Goal: Task Accomplishment & Management: Complete application form

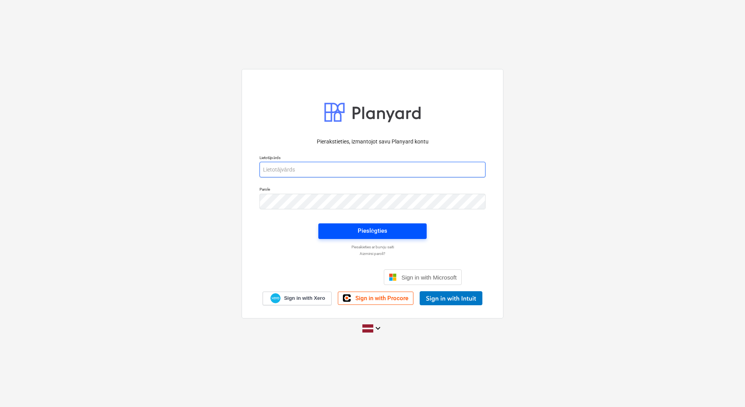
type input "aleksandrs.kamerdinerovs@bonava.com"
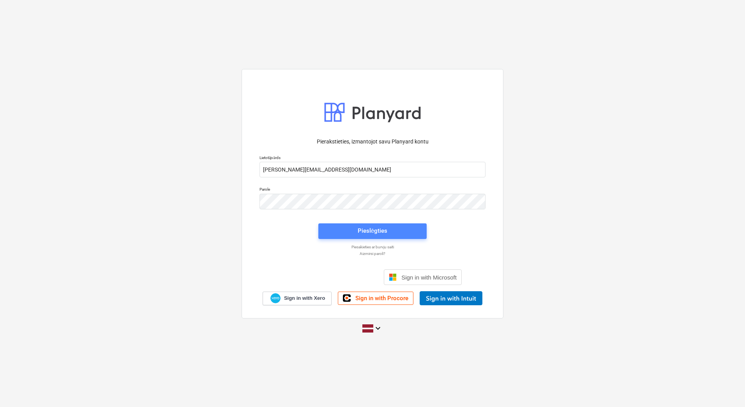
click at [389, 232] on span "Pieslēgties" at bounding box center [373, 231] width 90 height 10
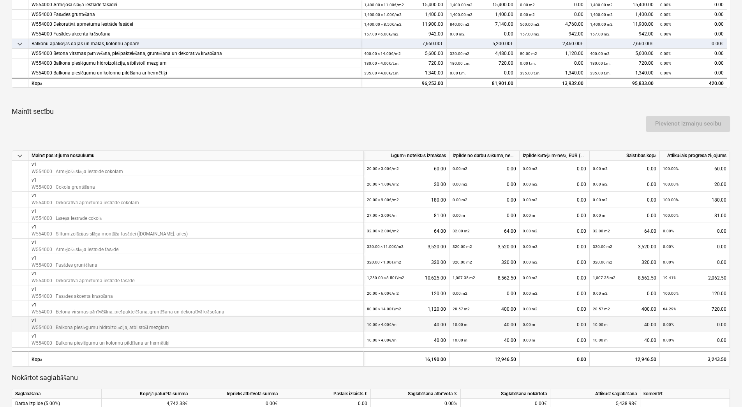
scroll to position [390, 0]
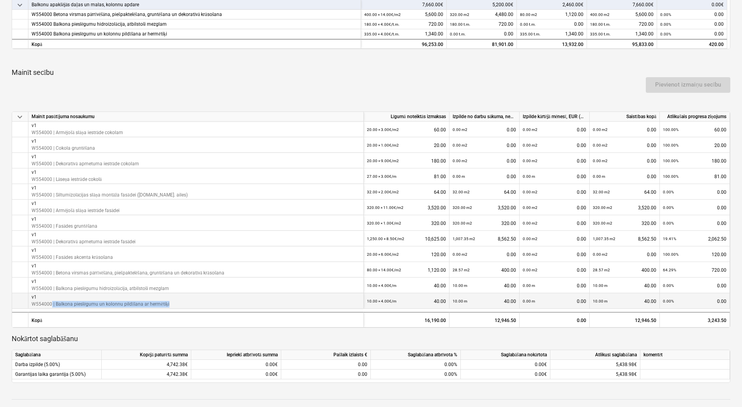
drag, startPoint x: 180, startPoint y: 304, endPoint x: 51, endPoint y: 303, distance: 128.6
click at [51, 303] on div "v1 W554000 | Balkona pieslēgumu un kolonnu pildīšana ar hermētiķi" at bounding box center [196, 301] width 336 height 16
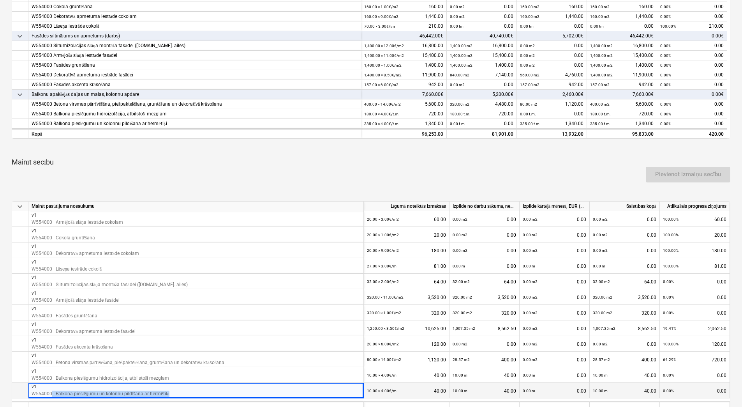
scroll to position [273, 0]
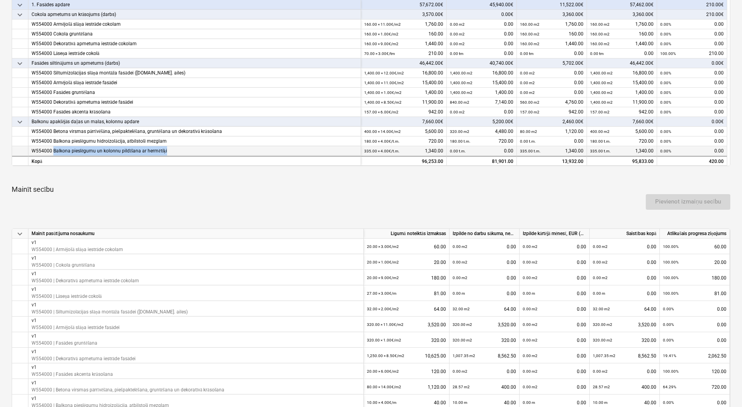
drag, startPoint x: 171, startPoint y: 147, endPoint x: 54, endPoint y: 148, distance: 116.9
click at [54, 148] on div "W554000 Balkona pieslēgumu un kolonnu pildīšana ar hermētiķi" at bounding box center [195, 151] width 326 height 10
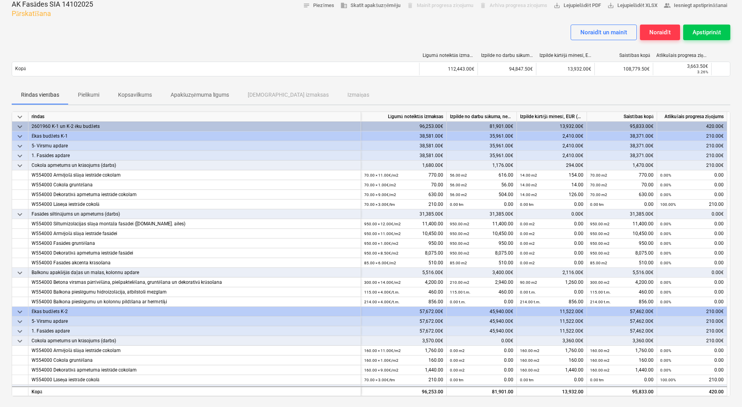
scroll to position [39, 0]
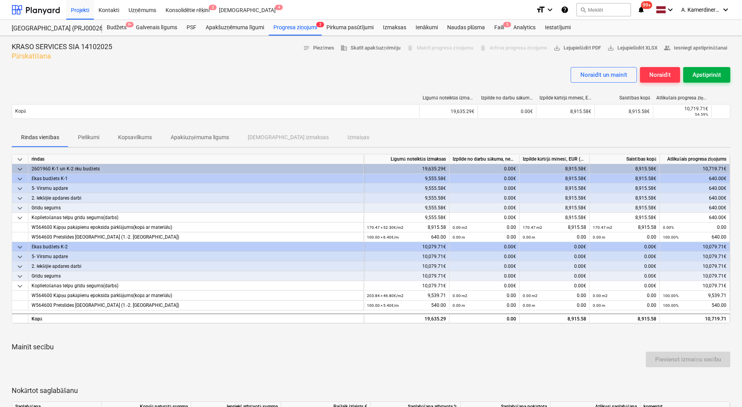
click at [698, 74] on div "Apstiprināt" at bounding box center [707, 75] width 28 height 10
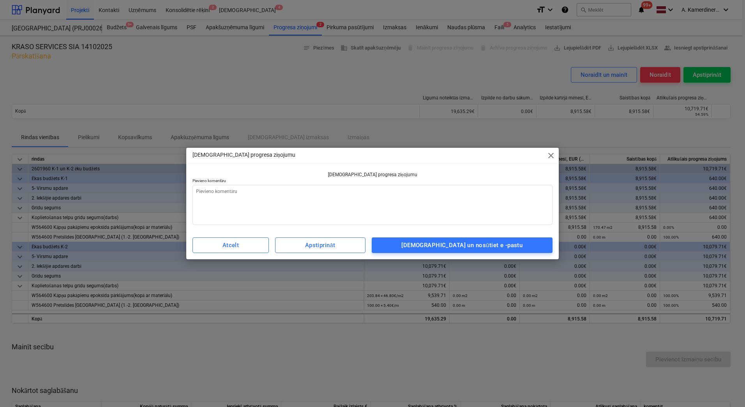
type textarea "x"
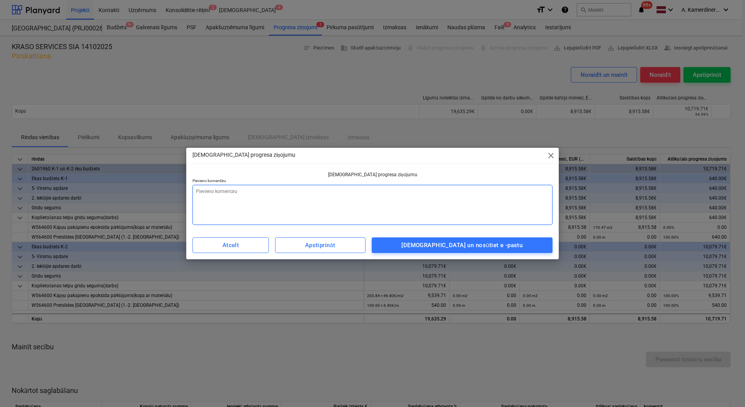
click at [442, 205] on textarea at bounding box center [373, 205] width 360 height 40
type textarea "o"
type textarea "x"
type textarea "ok"
type textarea "x"
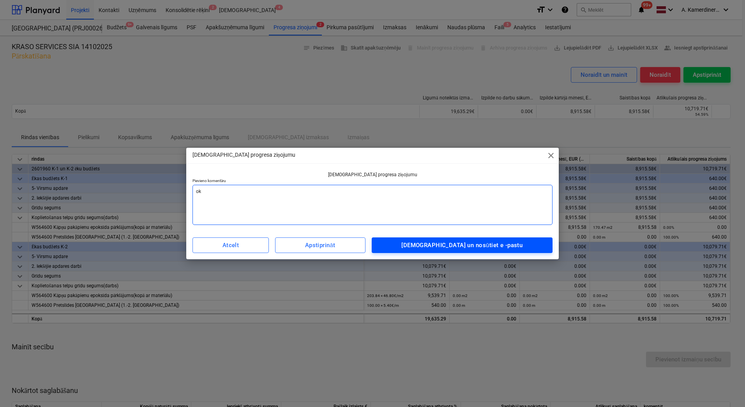
type textarea "ok"
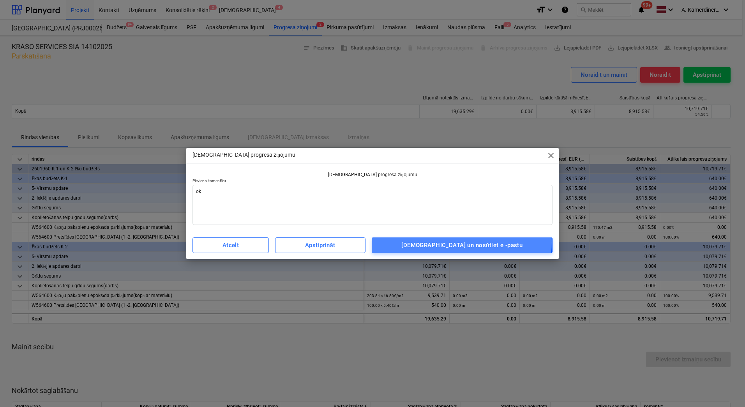
click at [482, 242] on div "[DEMOGRAPHIC_DATA] un nosūtiet e -pastu" at bounding box center [461, 245] width 121 height 10
type textarea "x"
